Goal: Task Accomplishment & Management: Manage account settings

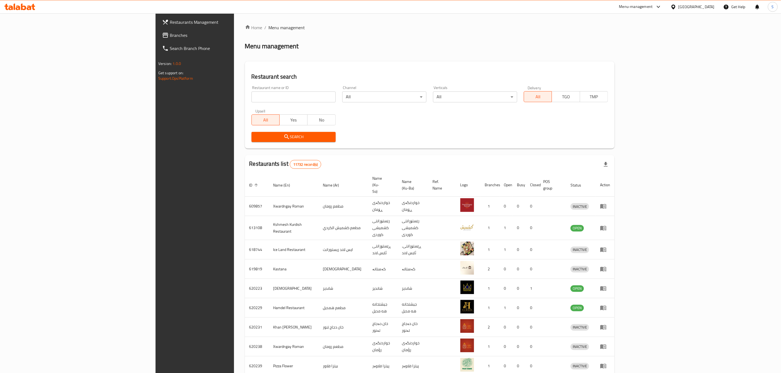
click at [251, 100] on input "search" at bounding box center [293, 97] width 84 height 11
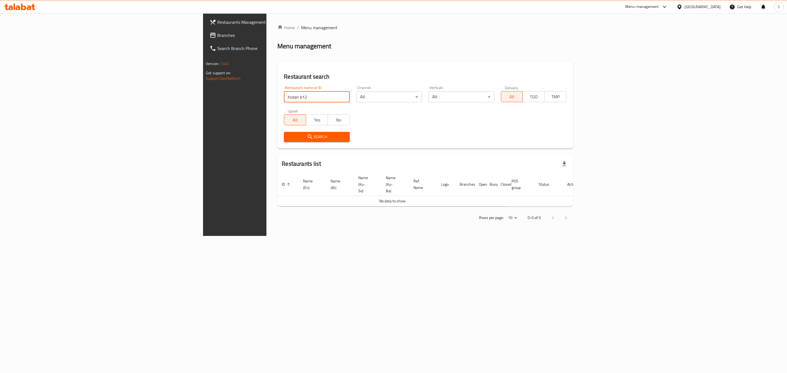
type input "hozan b12"
click button "Search" at bounding box center [317, 137] width 66 height 10
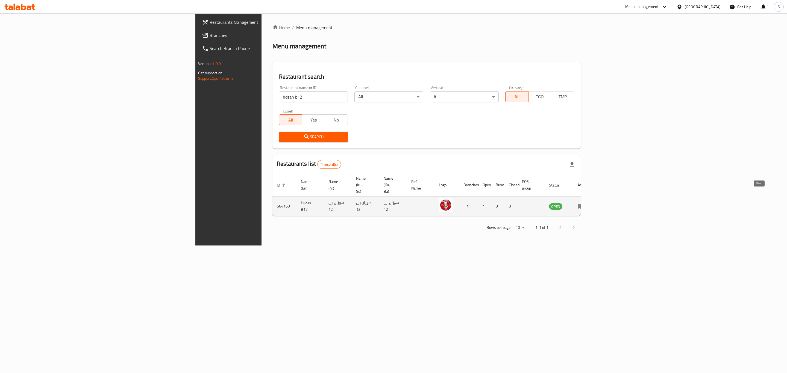
click at [584, 203] on icon "enhanced table" at bounding box center [581, 206] width 7 height 7
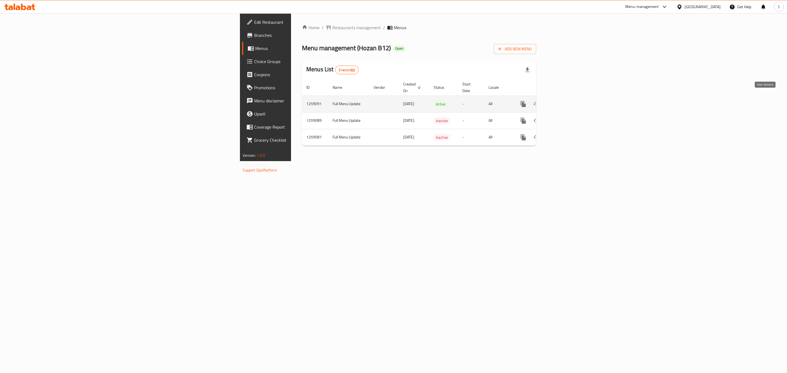
click at [566, 101] on icon "enhanced table" at bounding box center [562, 104] width 7 height 7
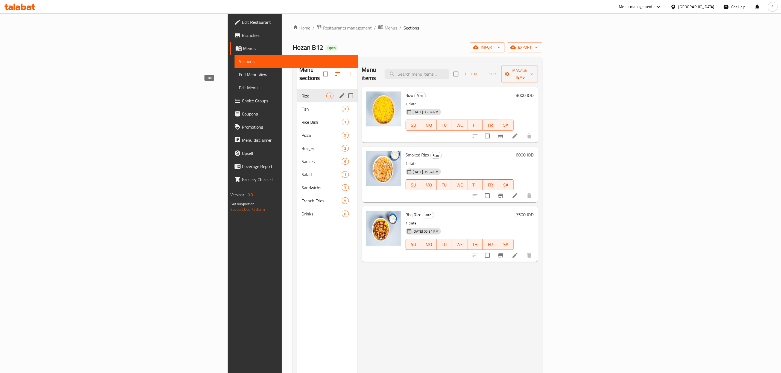
click at [297, 102] on div "Fish 1" at bounding box center [327, 108] width 60 height 13
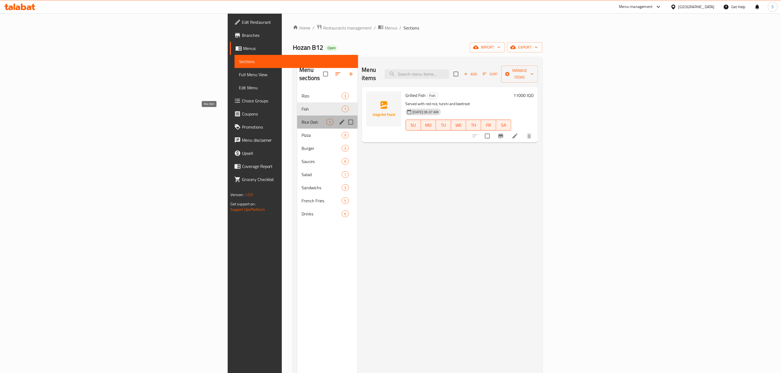
click at [301, 119] on span "Rice Dish" at bounding box center [313, 122] width 25 height 7
click at [297, 104] on div "Fish 1" at bounding box center [327, 108] width 60 height 13
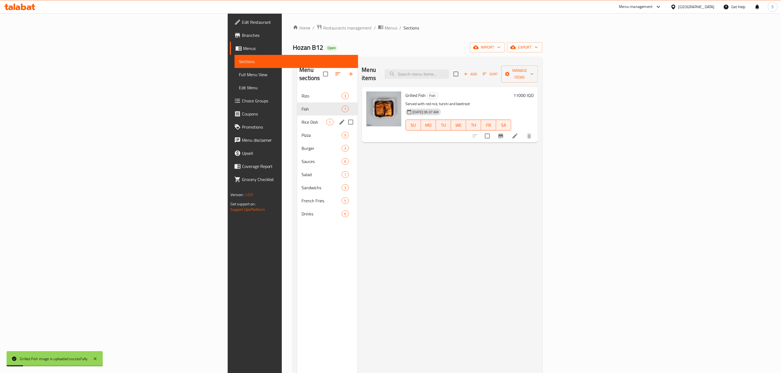
click at [297, 119] on div "Rice Dish 1" at bounding box center [327, 122] width 60 height 13
click at [301, 132] on span "Pizza" at bounding box center [313, 135] width 25 height 7
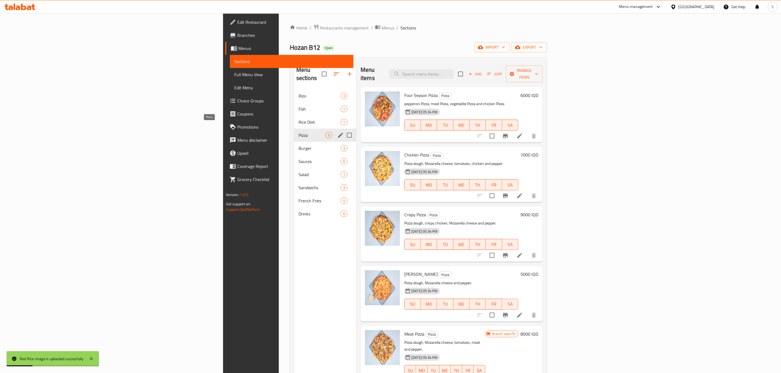
click at [298, 132] on span "Pizza" at bounding box center [311, 135] width 27 height 7
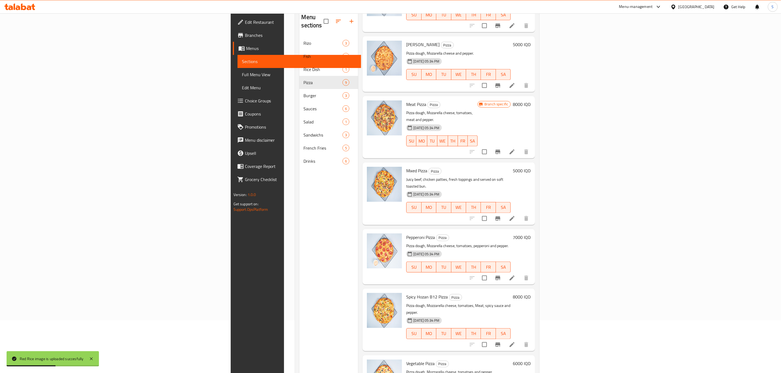
scroll to position [77, 0]
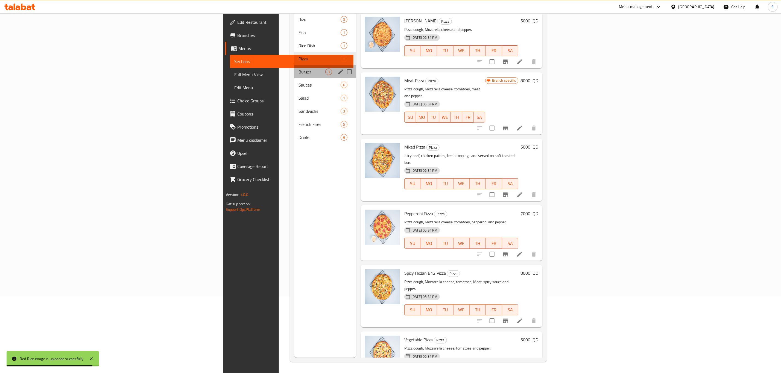
click at [294, 65] on div "Burger 3" at bounding box center [325, 71] width 62 height 13
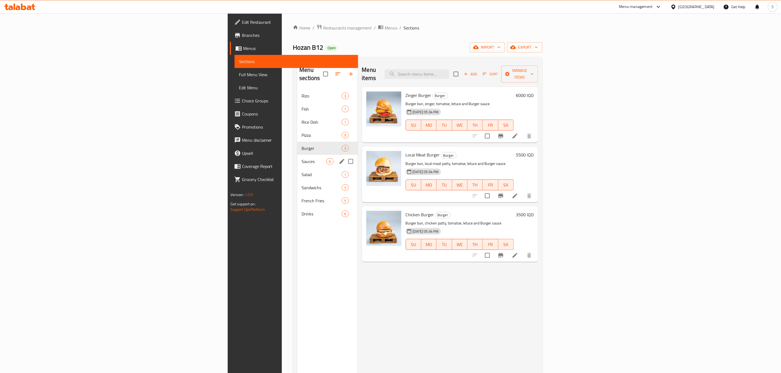
click at [297, 159] on div "Sauces 6" at bounding box center [327, 161] width 60 height 13
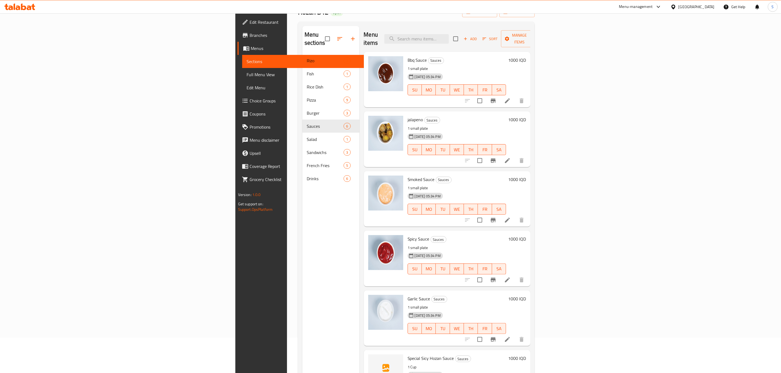
scroll to position [77, 0]
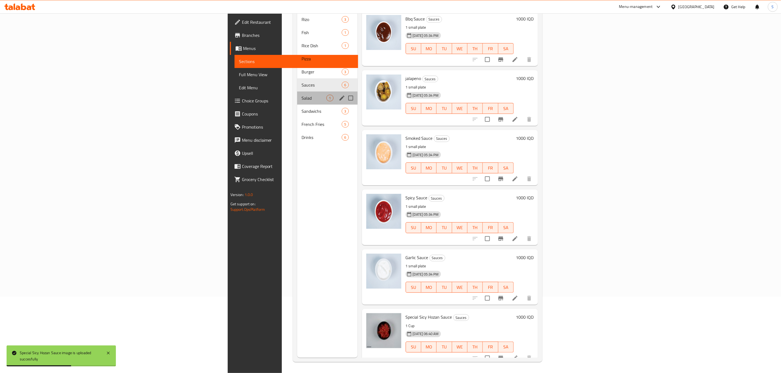
click at [297, 92] on div "Salad 1" at bounding box center [327, 98] width 60 height 13
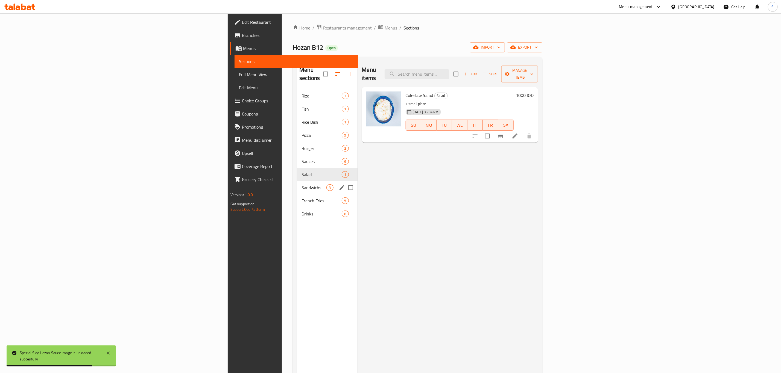
click at [297, 186] on div "Sandwichs 3" at bounding box center [327, 187] width 60 height 13
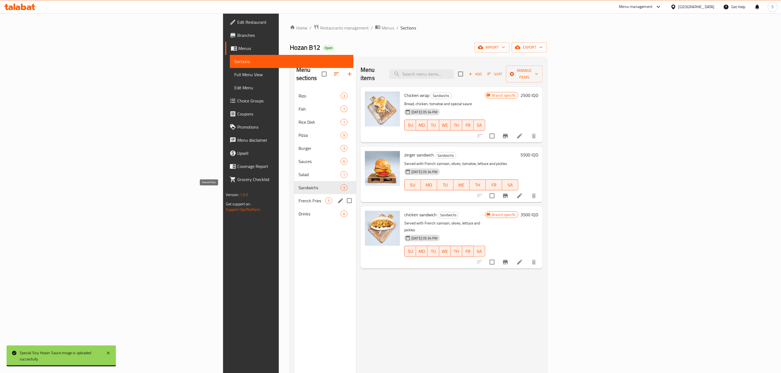
click at [298, 198] on span "French Fries" at bounding box center [311, 201] width 27 height 7
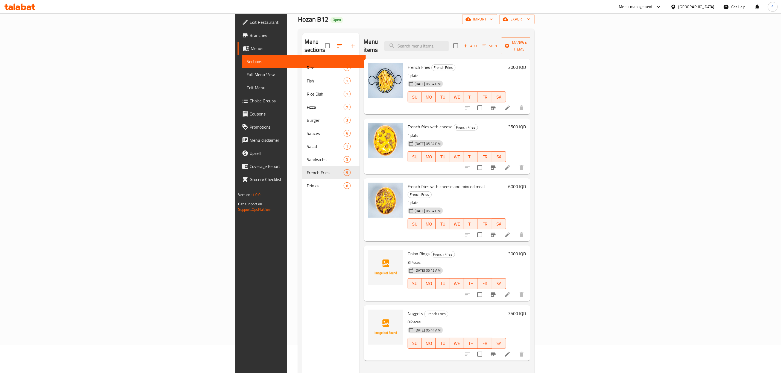
scroll to position [77, 0]
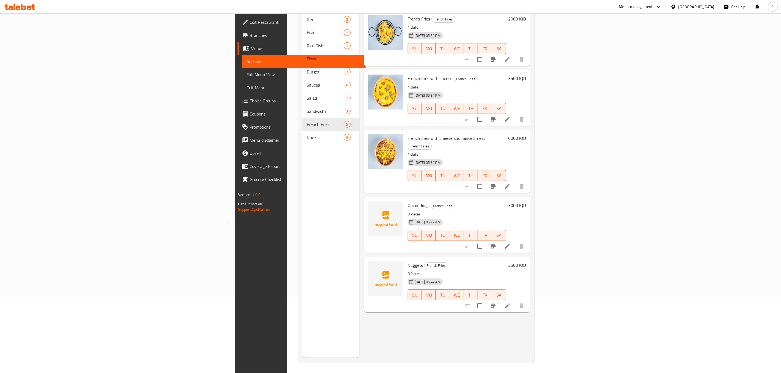
click at [496, 243] on icon "Branch-specific-item" at bounding box center [493, 246] width 7 height 7
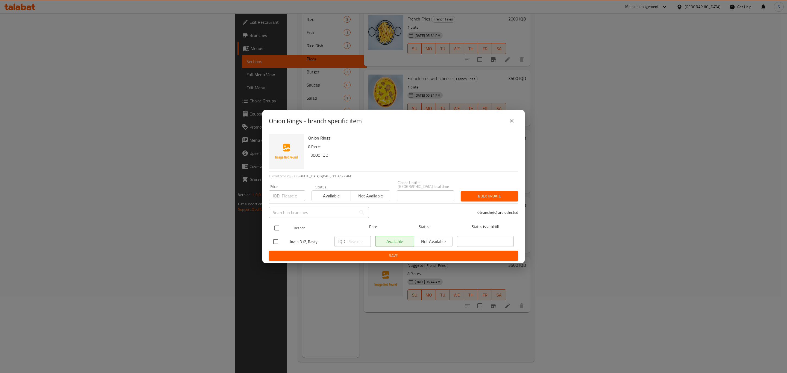
click at [280, 225] on input "checkbox" at bounding box center [276, 227] width 11 height 11
checkbox input "true"
click at [444, 243] on span "Not available" at bounding box center [433, 242] width 34 height 8
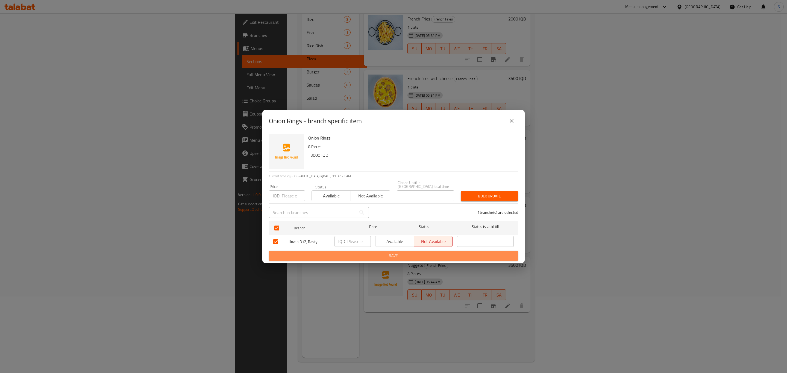
click at [415, 255] on span "Save" at bounding box center [393, 255] width 240 height 7
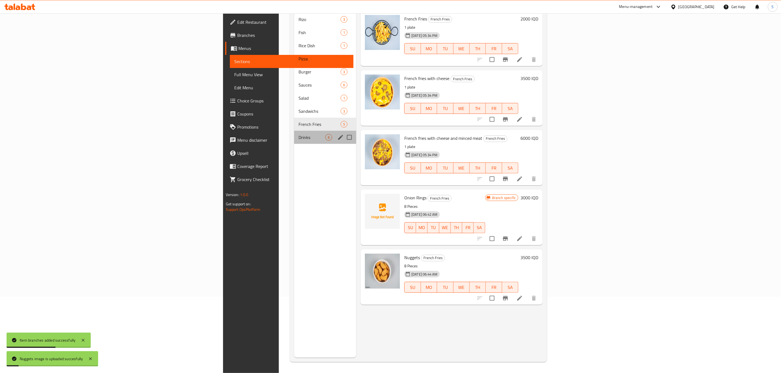
click at [294, 133] on div "Drinks 6" at bounding box center [325, 137] width 62 height 13
